Goal: Task Accomplishment & Management: Complete application form

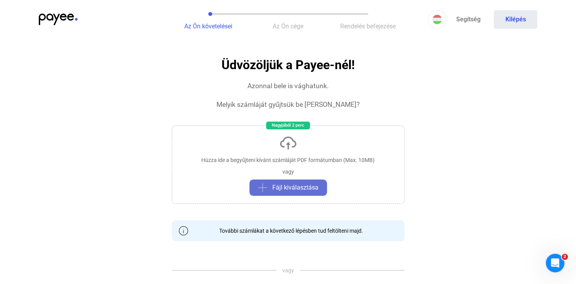
click at [293, 189] on span "Fájl kiválasztása" at bounding box center [295, 187] width 46 height 9
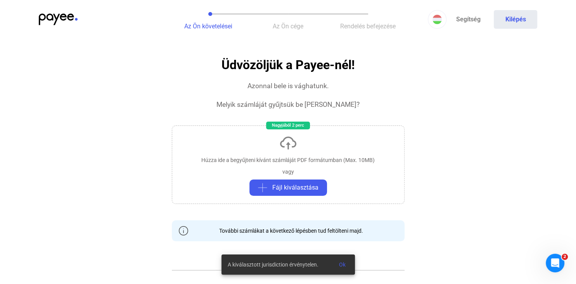
click at [54, 13] on div "Az Ön követelései Az Ön cége Rendelés befejezése Segítség Kilépés" at bounding box center [288, 19] width 576 height 39
click at [60, 18] on img at bounding box center [58, 20] width 39 height 12
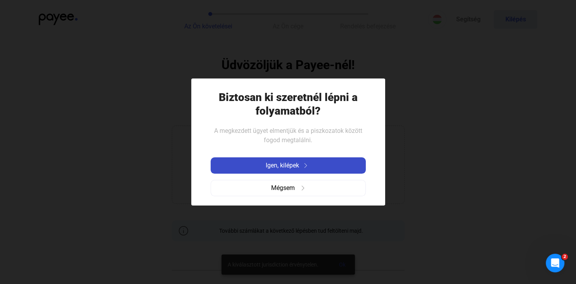
click at [279, 167] on span "Igen, kilépek" at bounding box center [282, 165] width 33 height 9
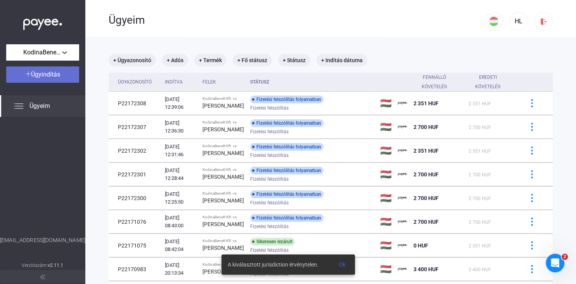
click at [42, 73] on span "Ügyindítás" at bounding box center [45, 74] width 29 height 7
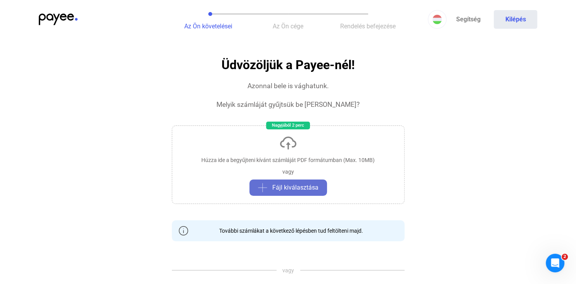
click at [280, 182] on button "Fájl kiválasztása" at bounding box center [289, 187] width 78 height 16
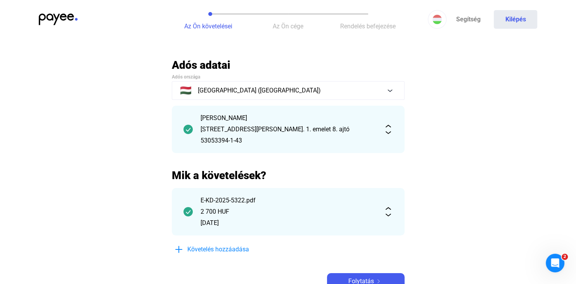
click at [389, 132] on img at bounding box center [388, 129] width 9 height 9
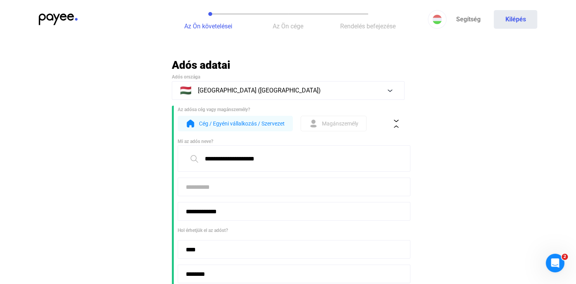
click at [339, 128] on span "Magánszemély" at bounding box center [340, 123] width 36 height 9
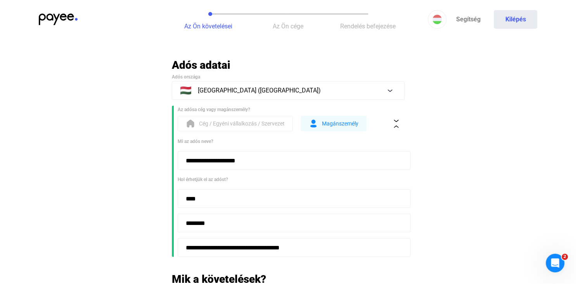
click at [361, 125] on button "Magánszemély" at bounding box center [334, 124] width 66 height 16
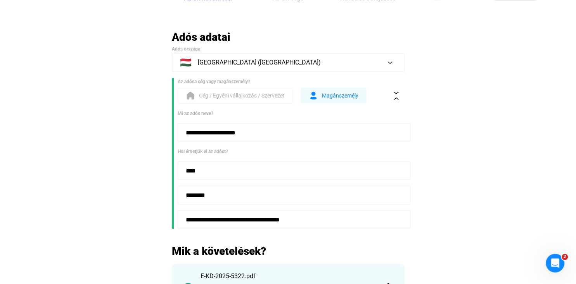
scroll to position [41, 0]
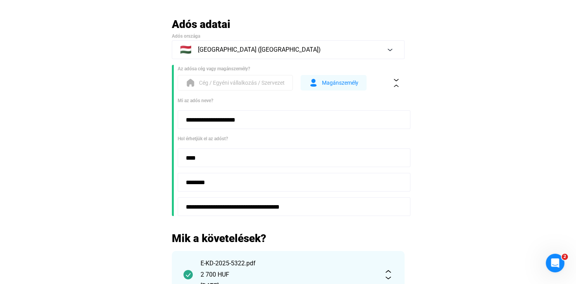
click at [131, 139] on main "**********" at bounding box center [288, 194] width 576 height 354
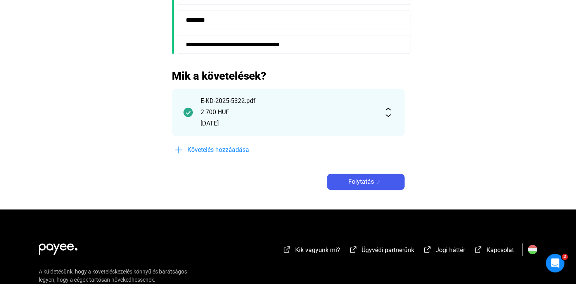
scroll to position [205, 0]
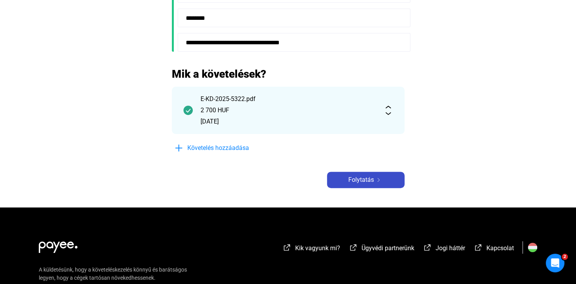
click at [359, 178] on span "Folytatás" at bounding box center [361, 179] width 26 height 9
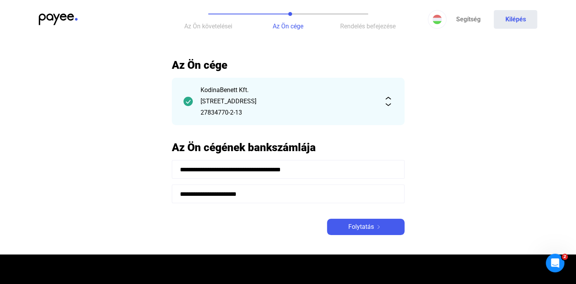
click at [356, 225] on span "Folytatás" at bounding box center [361, 226] width 26 height 9
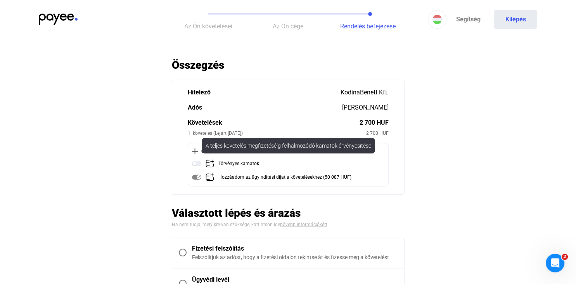
click at [195, 163] on img at bounding box center [196, 163] width 9 height 9
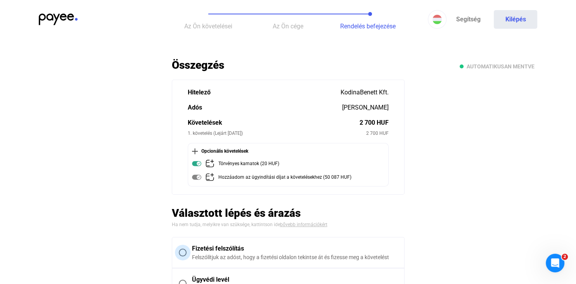
click at [181, 253] on span at bounding box center [183, 252] width 8 height 8
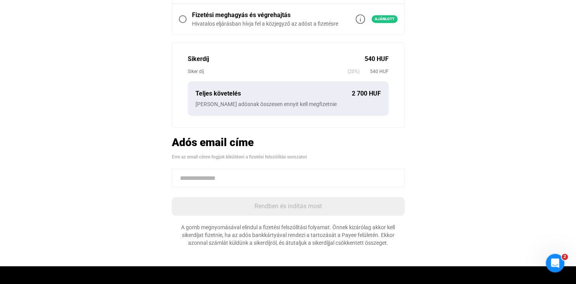
scroll to position [287, 0]
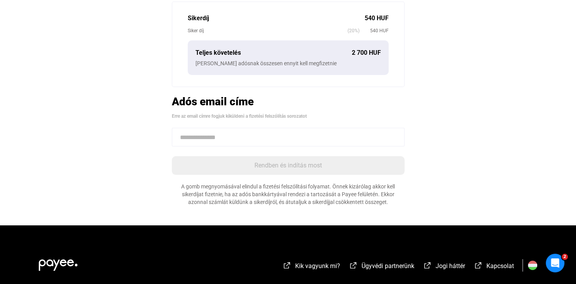
click at [252, 136] on input at bounding box center [288, 137] width 233 height 19
click at [207, 139] on input at bounding box center [288, 137] width 233 height 19
paste input "**********"
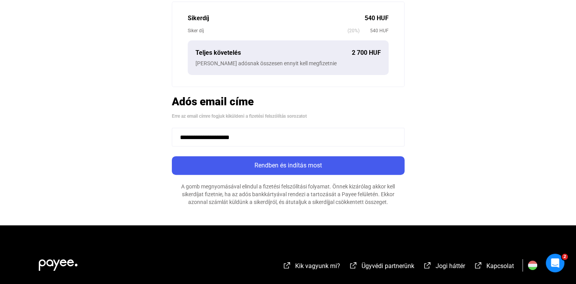
type input "**********"
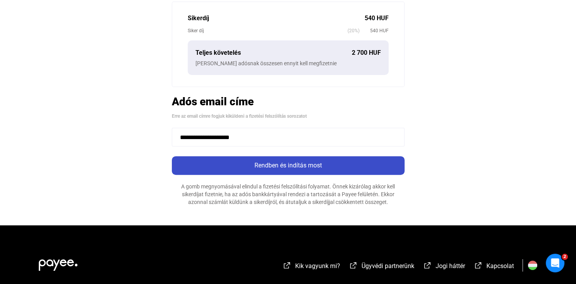
click at [287, 166] on div "Rendben és indítás most" at bounding box center [288, 165] width 228 height 9
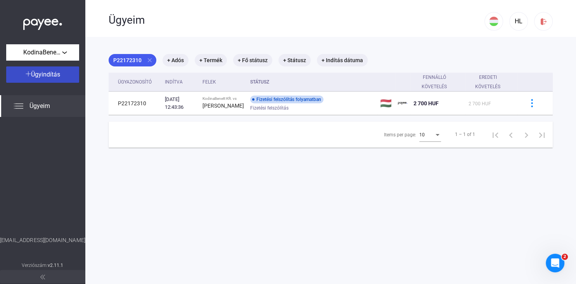
click at [67, 74] on div "Ügyindítás" at bounding box center [43, 74] width 68 height 9
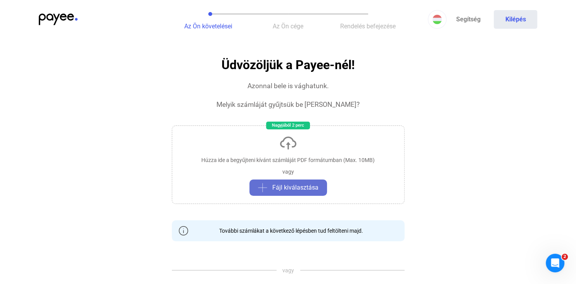
click at [277, 182] on button "Fájl kiválasztása" at bounding box center [289, 187] width 78 height 16
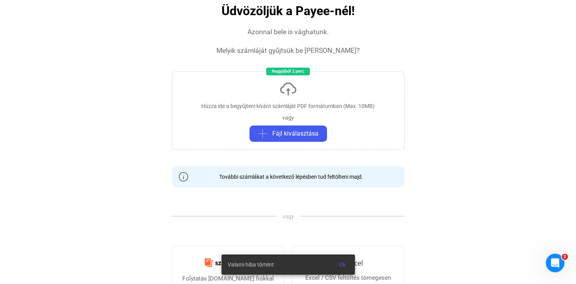
scroll to position [41, 0]
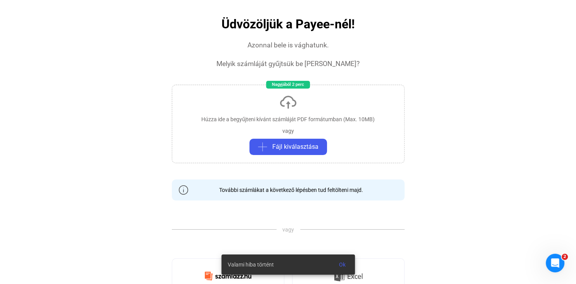
click at [302, 200] on section "Üdvözöljük a Payee-nél! Azonnal bele is vághatunk. Melyik számláját gyűjtsük be…" at bounding box center [288, 187] width 233 height 341
click at [288, 143] on span "Fájl kiválasztása" at bounding box center [295, 146] width 46 height 9
